Goal: Complete application form: Complete application form

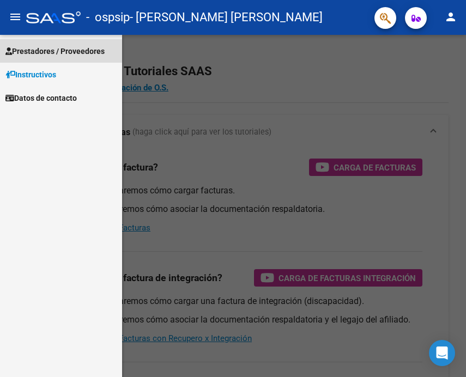
click at [52, 52] on span "Prestadores / Proveedores" at bounding box center [54, 51] width 99 height 12
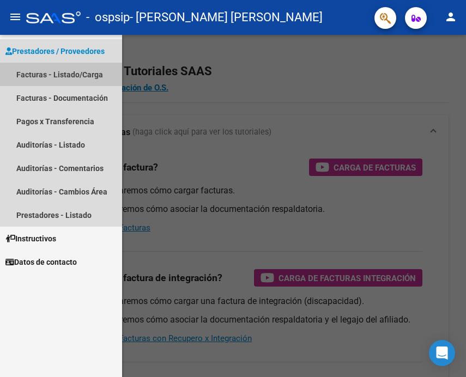
click at [62, 80] on link "Facturas - Listado/Carga" at bounding box center [61, 74] width 122 height 23
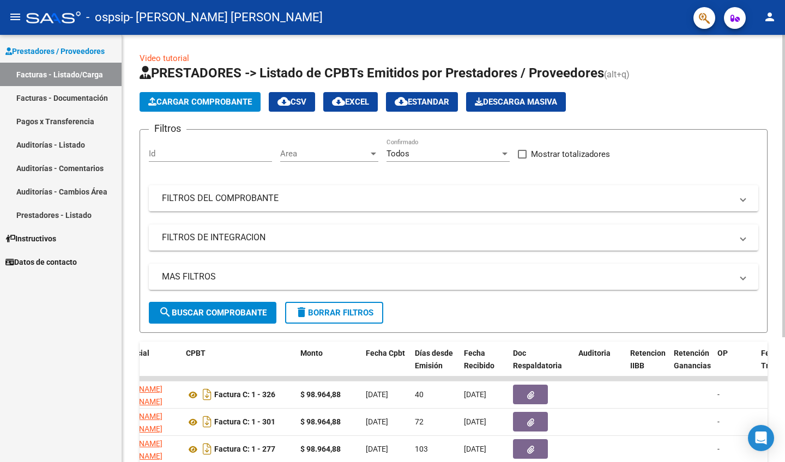
click at [202, 104] on span "Cargar Comprobante" at bounding box center [200, 102] width 104 height 10
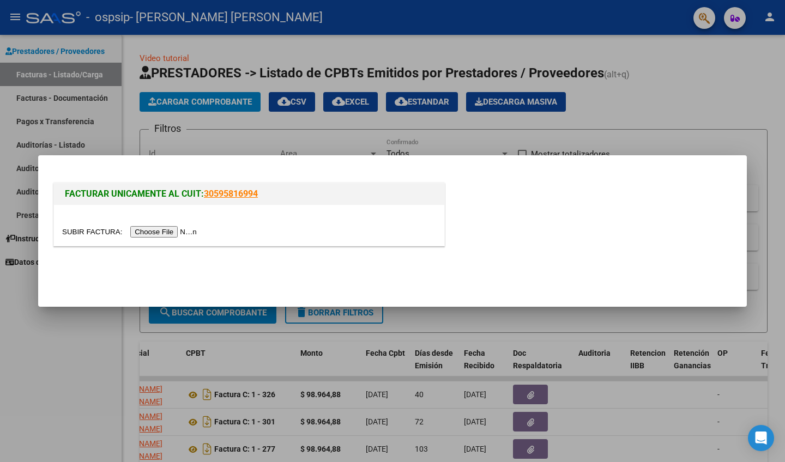
click at [160, 231] on input "file" at bounding box center [131, 231] width 138 height 11
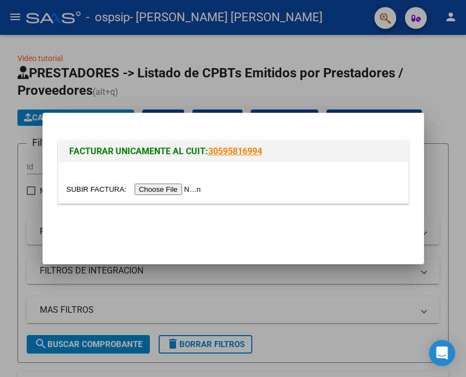
click at [150, 190] on input "file" at bounding box center [136, 189] width 138 height 11
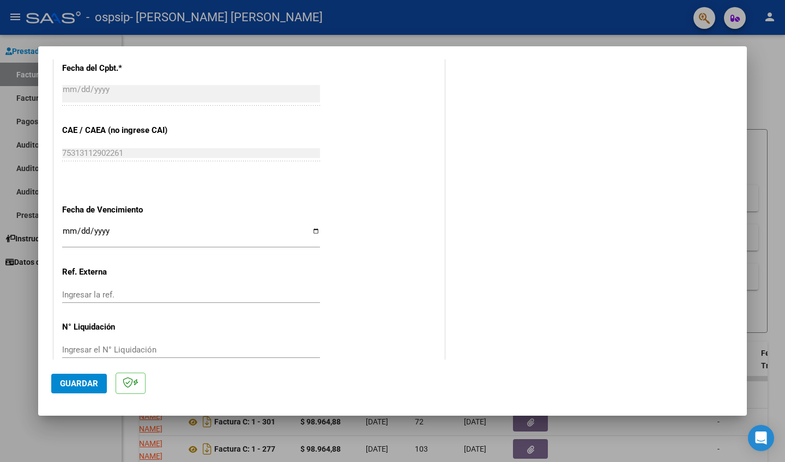
click at [86, 377] on span "Guardar" at bounding box center [79, 384] width 38 height 10
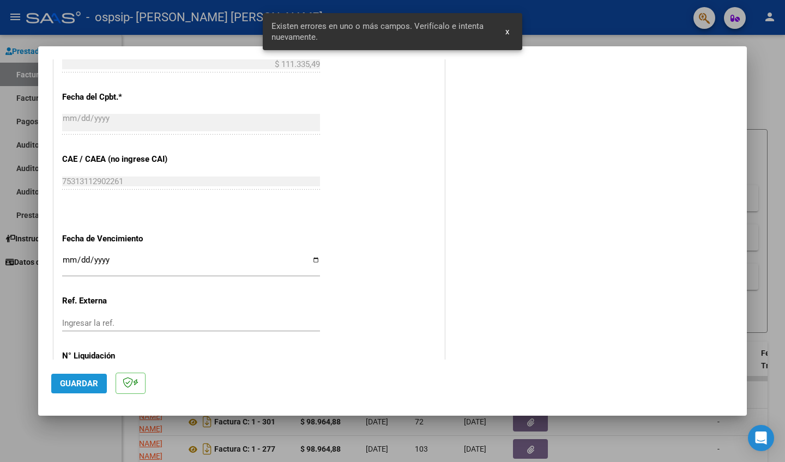
scroll to position [207, 0]
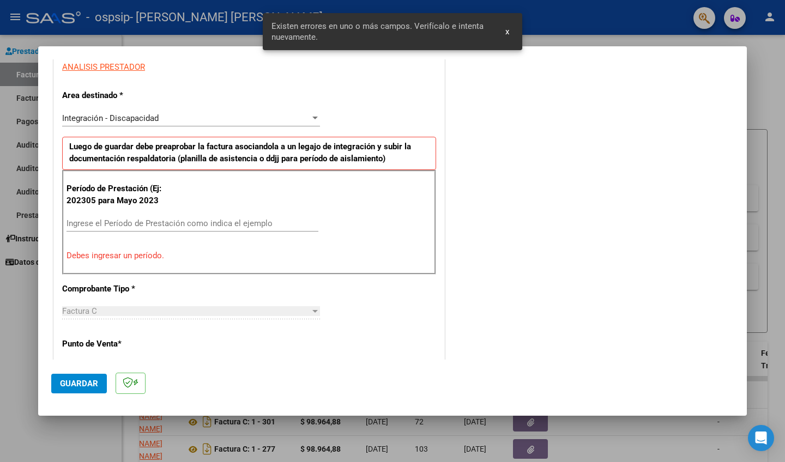
click at [466, 32] on button "x" at bounding box center [507, 32] width 21 height 20
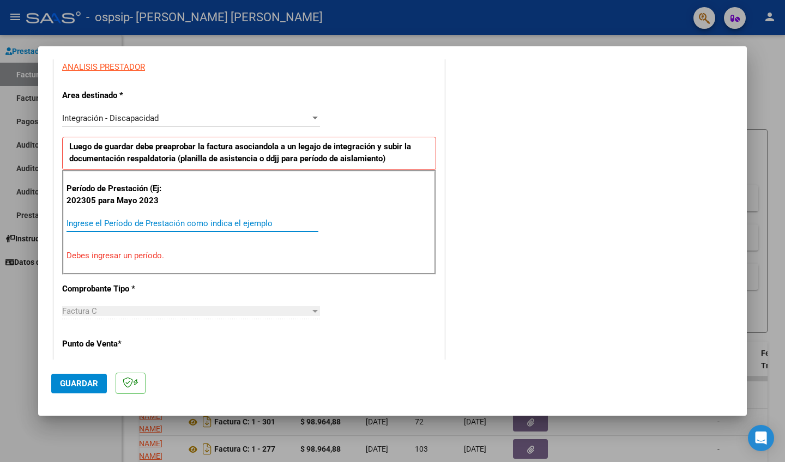
click at [218, 219] on input "Ingrese el Período de Prestación como indica el ejemplo" at bounding box center [193, 224] width 252 height 10
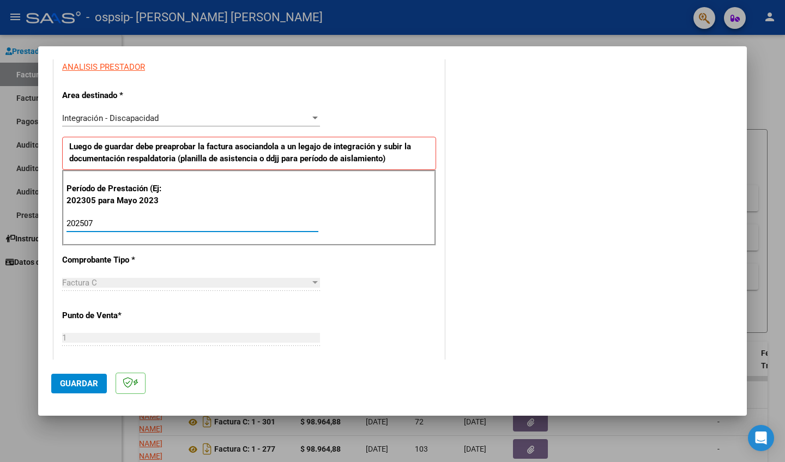
type input "202507"
click at [80, 377] on button "Guardar" at bounding box center [79, 384] width 56 height 20
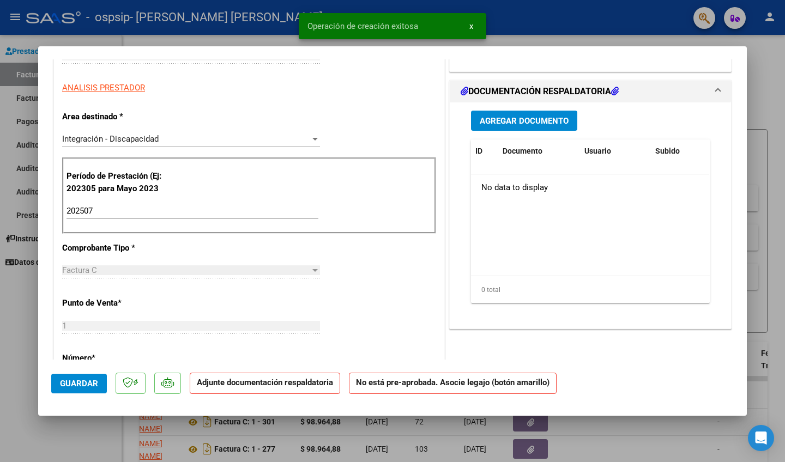
scroll to position [0, 0]
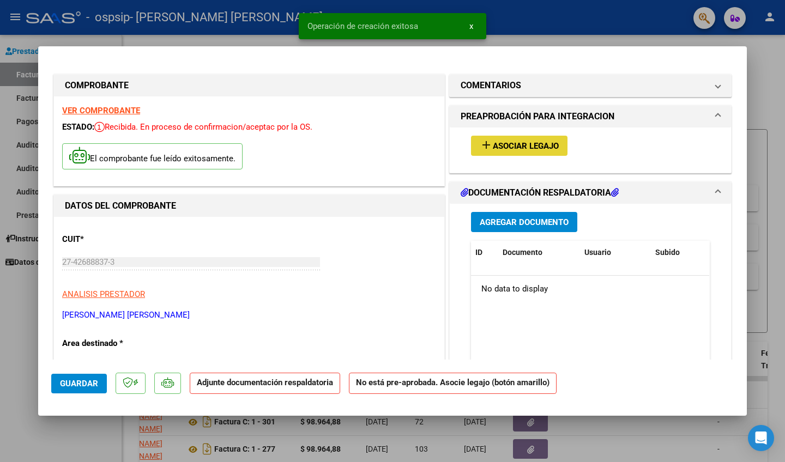
click at [466, 139] on button "add Asociar Legajo" at bounding box center [519, 146] width 96 height 20
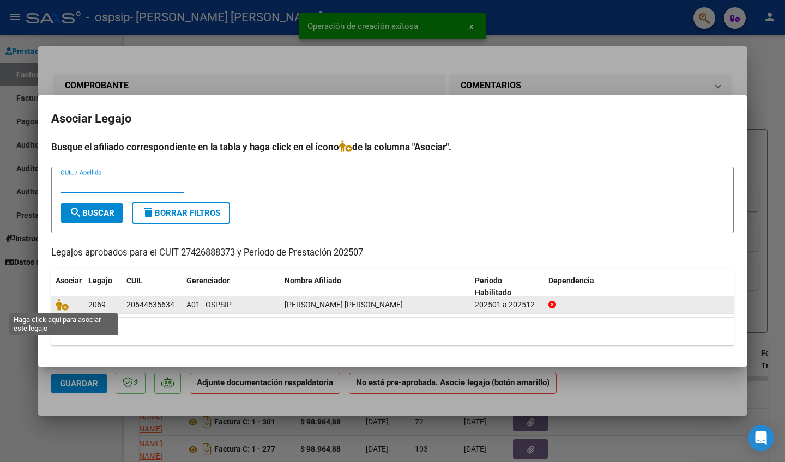
click at [68, 307] on span at bounding box center [64, 304] width 16 height 9
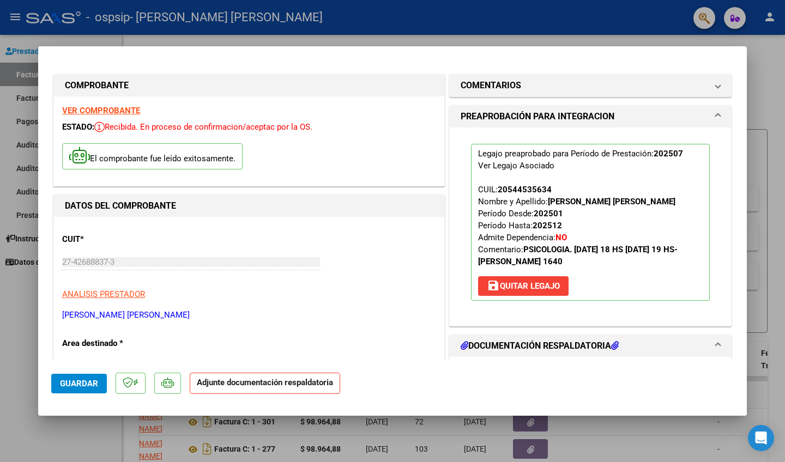
click at [276, 377] on strong "Adjunte documentación respaldatoria" at bounding box center [265, 383] width 136 height 10
click at [232, 377] on strong "Adjunte documentación respaldatoria" at bounding box center [265, 383] width 136 height 10
click at [466, 348] on h1 "DOCUMENTACIÓN RESPALDATORIA" at bounding box center [540, 346] width 158 height 13
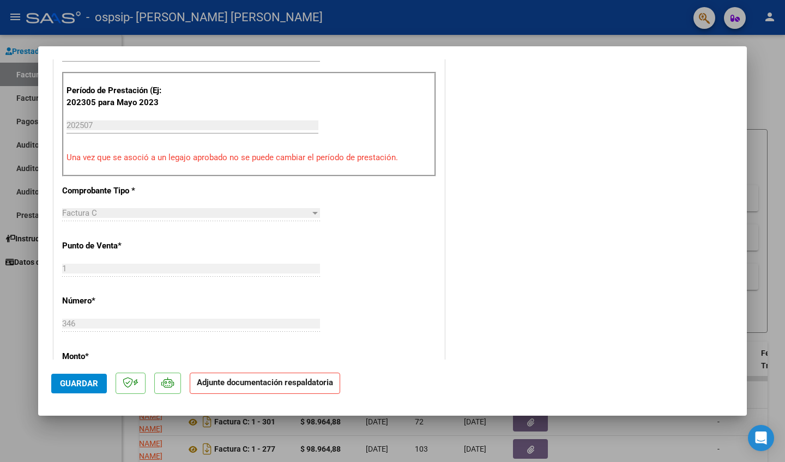
scroll to position [307, 0]
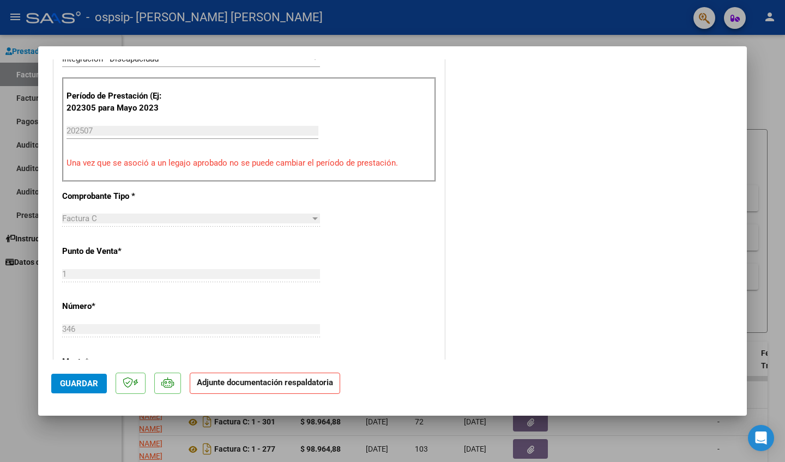
click at [77, 377] on button "Guardar" at bounding box center [79, 384] width 56 height 20
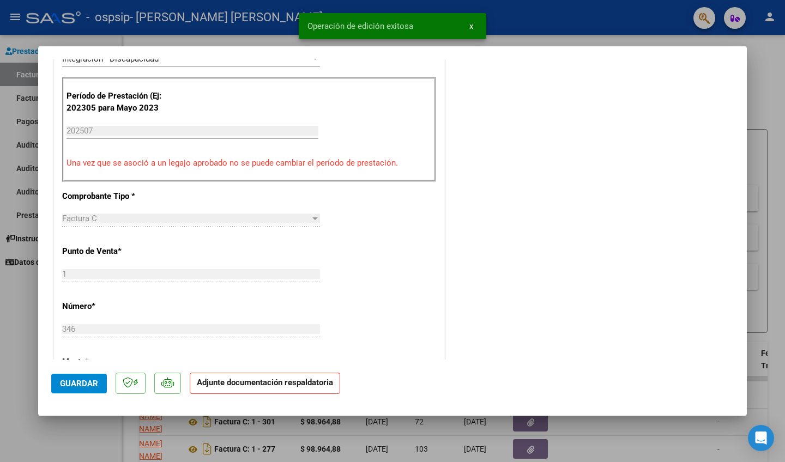
click at [294, 377] on p "Adjunte documentación respaldatoria" at bounding box center [265, 383] width 150 height 21
click at [466, 72] on div "COMENTARIOS Comentarios del Prestador / Gerenciador: PREAPROBACIÓN PARA INTEGRA…" at bounding box center [590, 247] width 287 height 964
click at [466, 121] on div at bounding box center [392, 231] width 785 height 462
type input "$ 0,00"
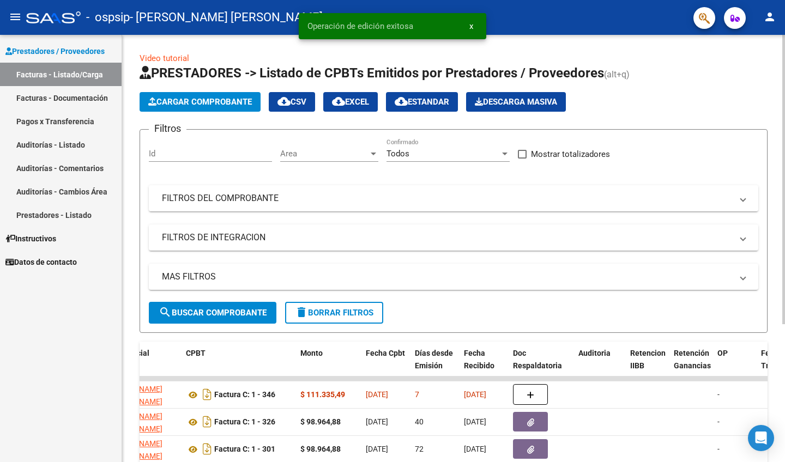
scroll to position [81, 0]
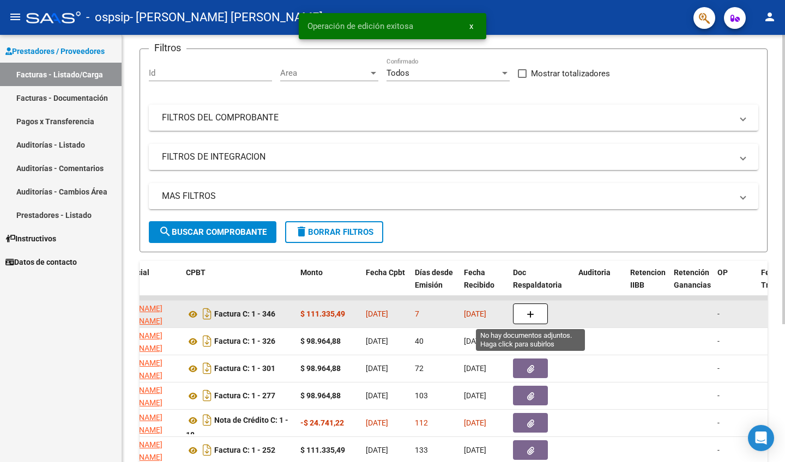
click at [466, 316] on icon "button" at bounding box center [531, 315] width 8 height 8
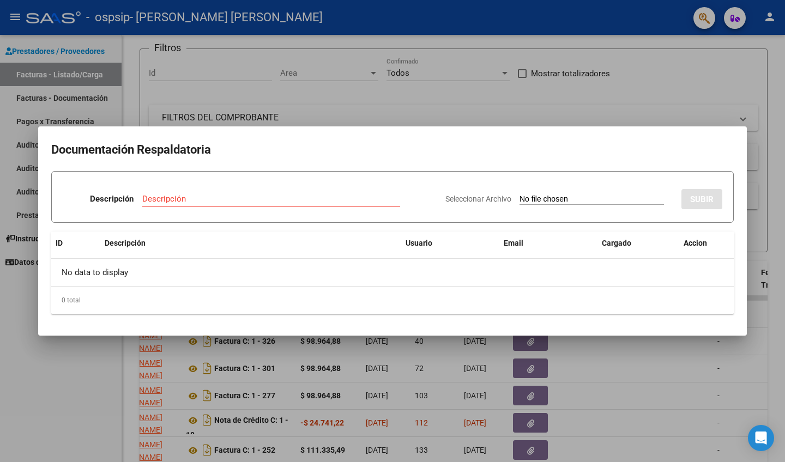
click at [466, 198] on input "Seleccionar Archivo" at bounding box center [592, 200] width 144 height 10
type input "C:\fakepath\PLANILLA.pdf"
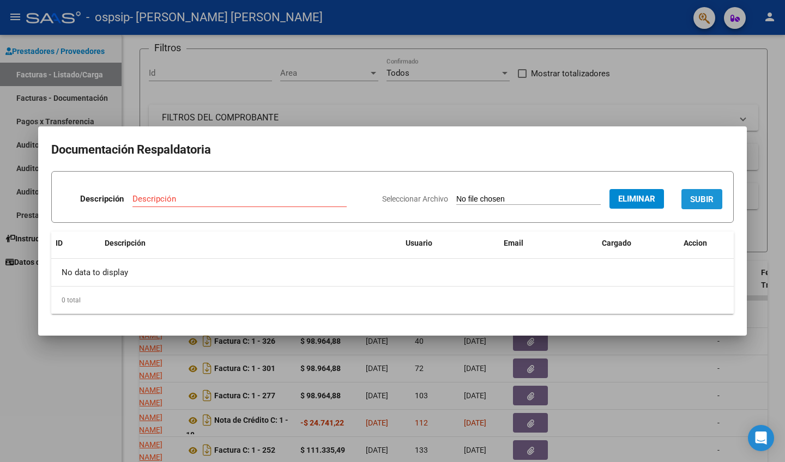
click at [466, 198] on span "SUBIR" at bounding box center [701, 200] width 23 height 10
click at [209, 203] on input "Descripción" at bounding box center [201, 199] width 173 height 10
type input "planilla"
click at [466, 199] on span "SUBIR" at bounding box center [701, 200] width 23 height 10
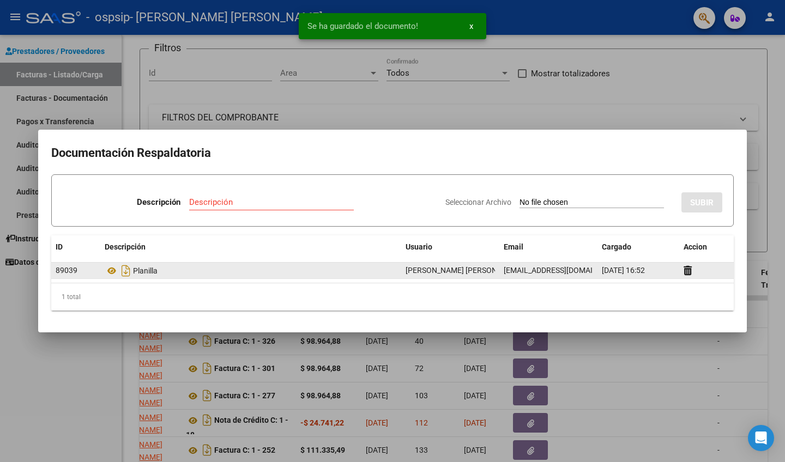
scroll to position [0, 0]
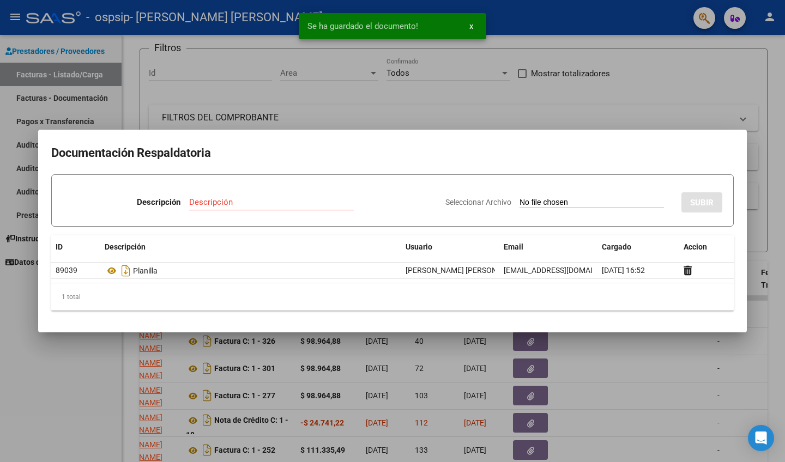
click at [466, 107] on div at bounding box center [392, 231] width 785 height 462
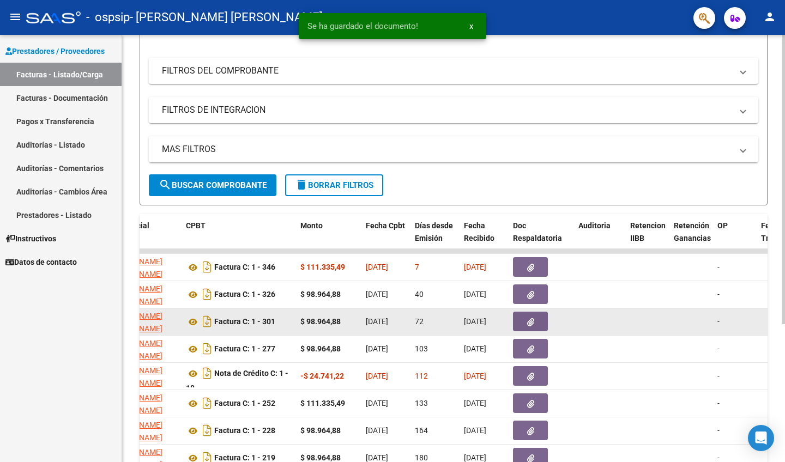
scroll to position [128, 0]
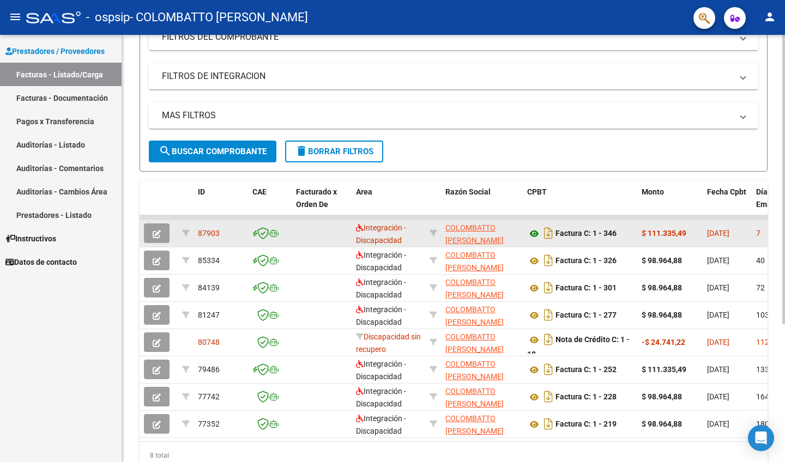
scroll to position [165, 0]
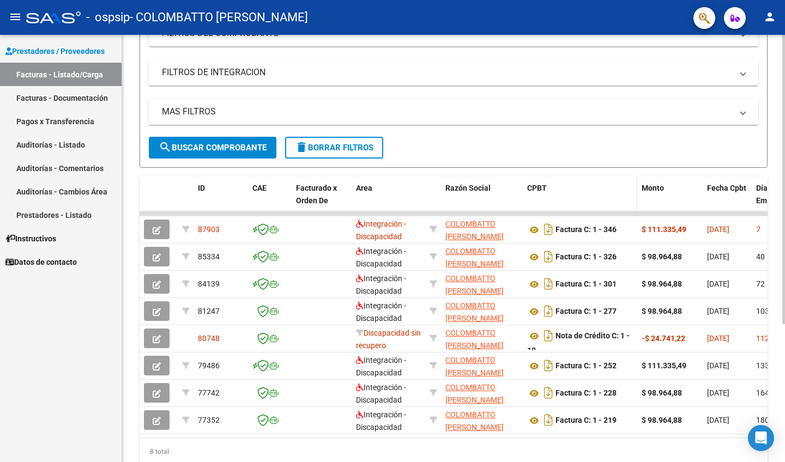
drag, startPoint x: 533, startPoint y: 255, endPoint x: 559, endPoint y: 198, distance: 62.2
click at [559, 198] on datatable-header-cell "CPBT" at bounding box center [580, 201] width 114 height 48
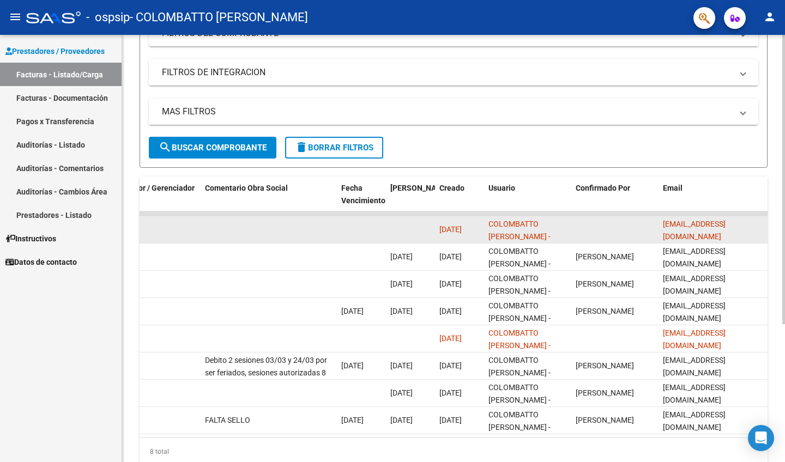
scroll to position [0, 0]
